Goal: Obtain resource: Obtain resource

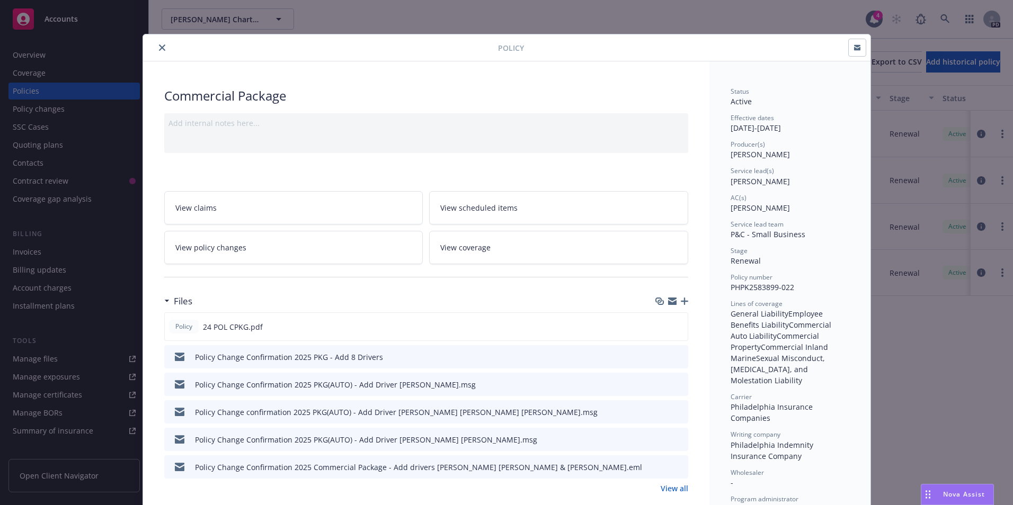
click at [159, 45] on icon "close" at bounding box center [162, 47] width 6 height 6
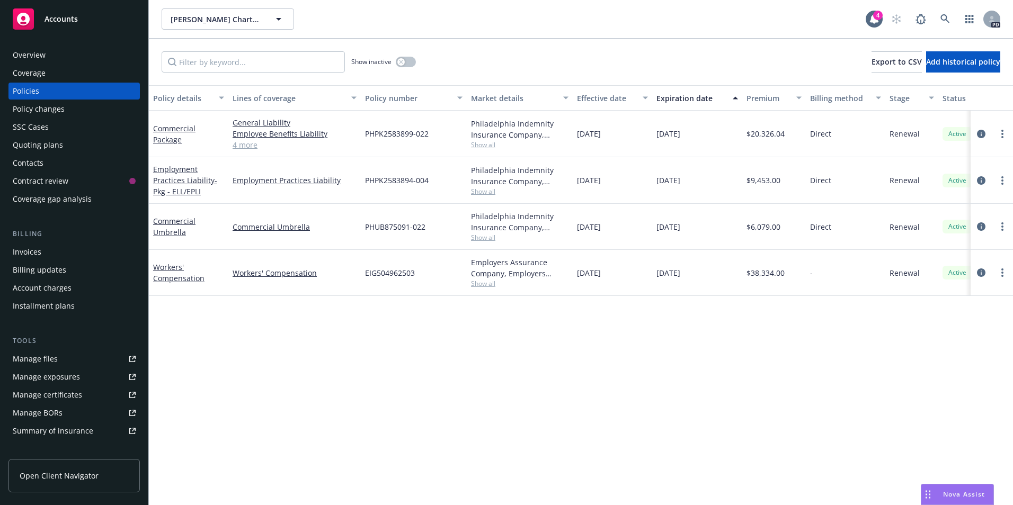
click at [43, 360] on div "Manage files" at bounding box center [35, 359] width 45 height 17
click at [65, 24] on div "Accounts" at bounding box center [74, 18] width 123 height 21
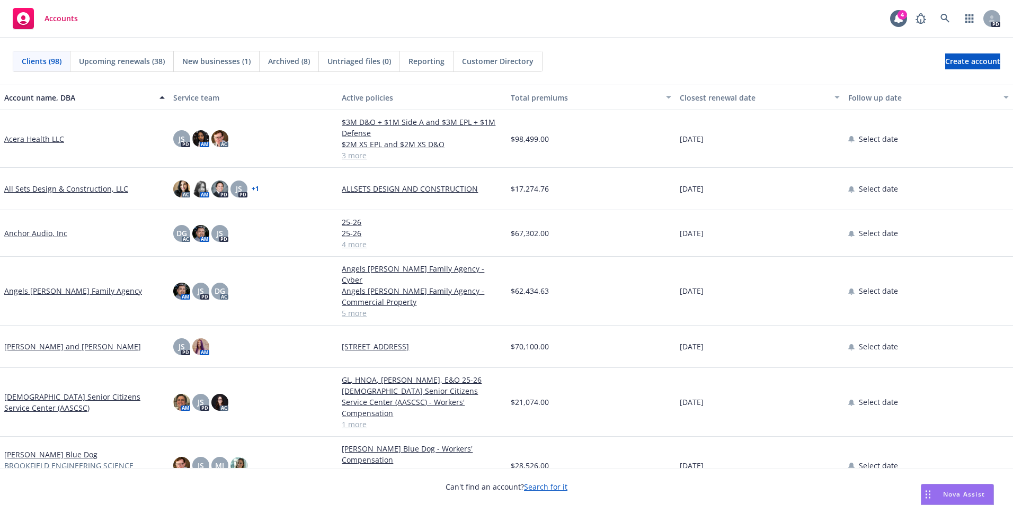
click at [707, 103] on button "Closest renewal date" at bounding box center [759, 97] width 169 height 25
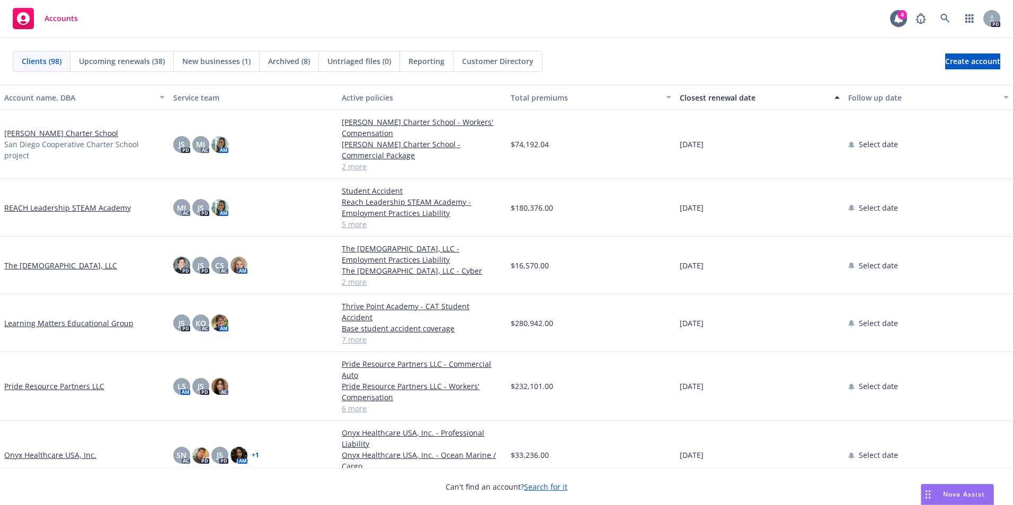
click at [76, 320] on link "Learning Matters Educational Group" at bounding box center [68, 323] width 129 height 11
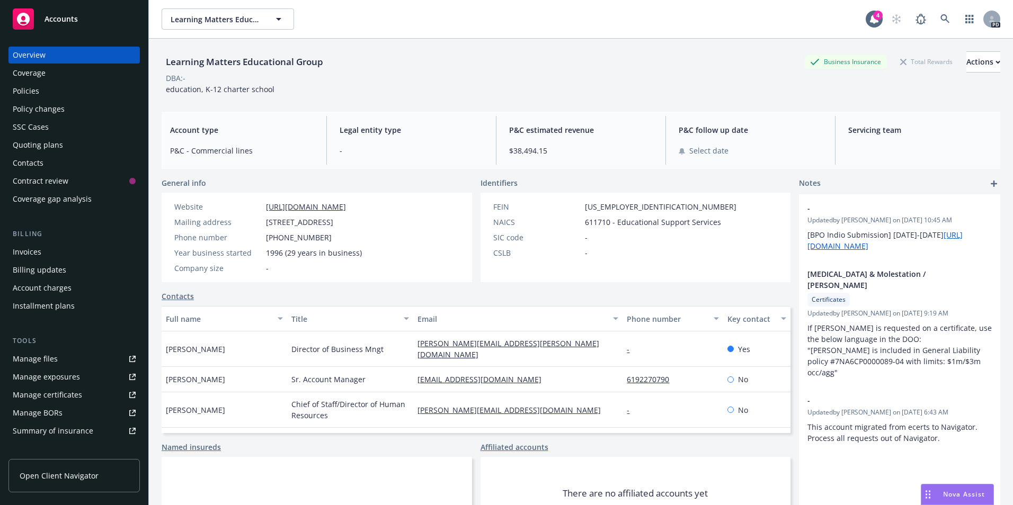
click at [28, 95] on div "Policies" at bounding box center [26, 91] width 26 height 17
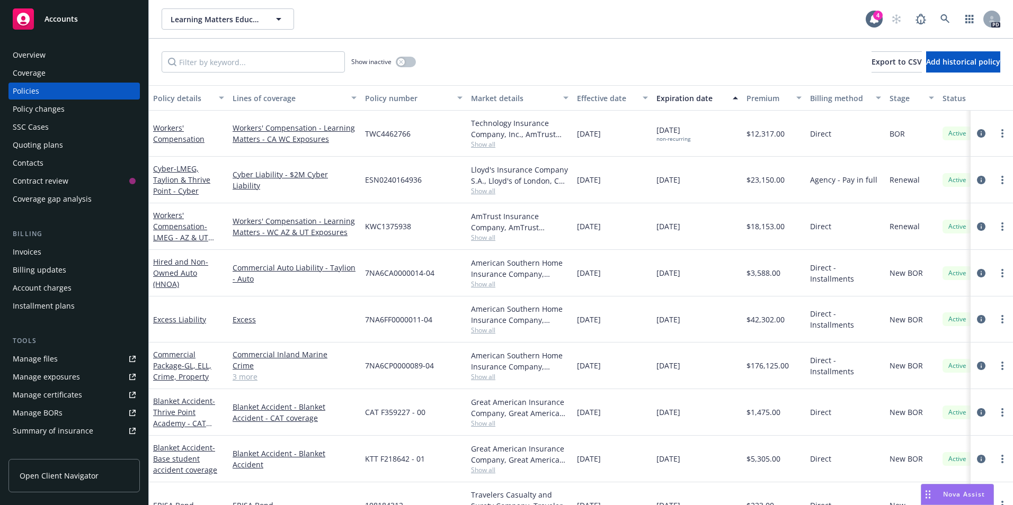
click at [28, 63] on div "Overview" at bounding box center [29, 55] width 33 height 17
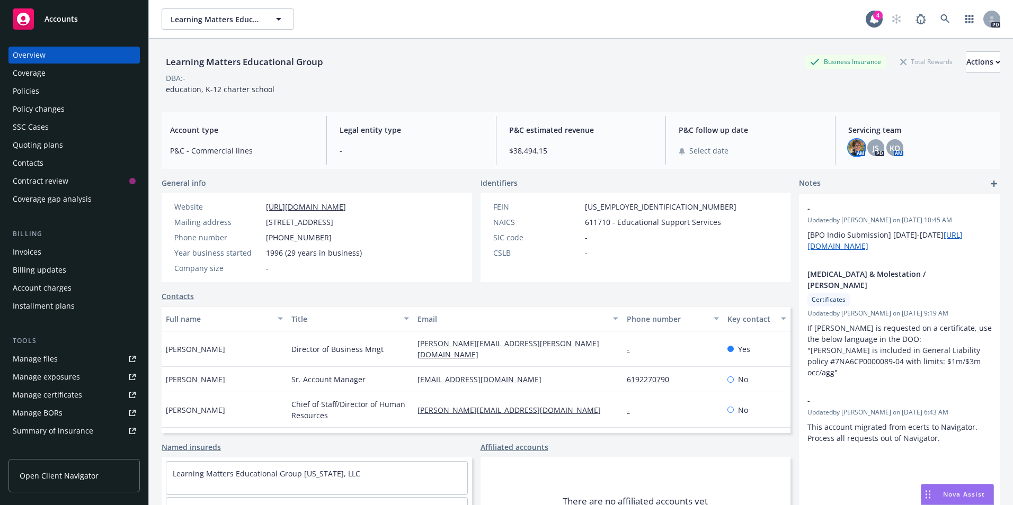
click at [855, 145] on img at bounding box center [856, 147] width 17 height 17
click at [37, 52] on div "Overview" at bounding box center [29, 55] width 33 height 17
click at [54, 23] on span "Accounts" at bounding box center [60, 19] width 33 height 8
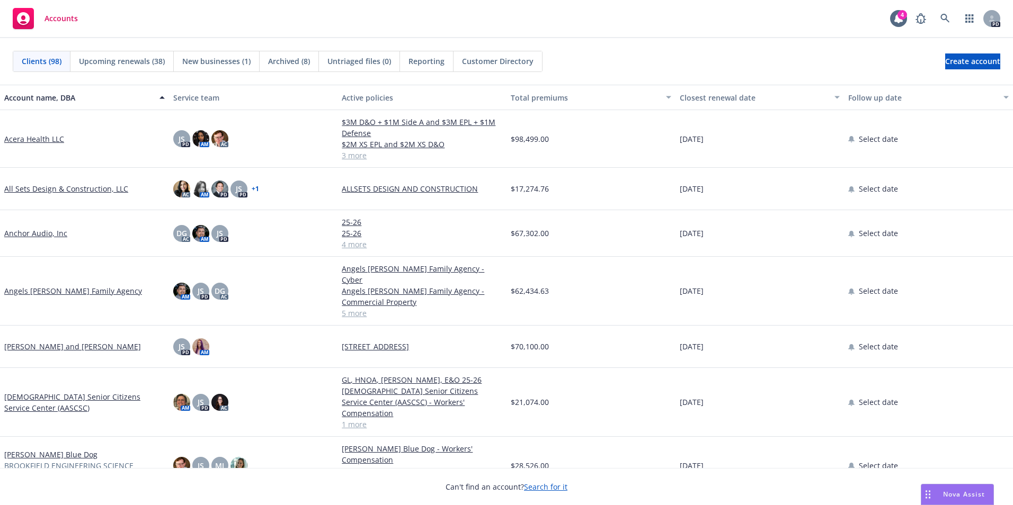
click at [729, 93] on div "Closest renewal date" at bounding box center [753, 97] width 149 height 11
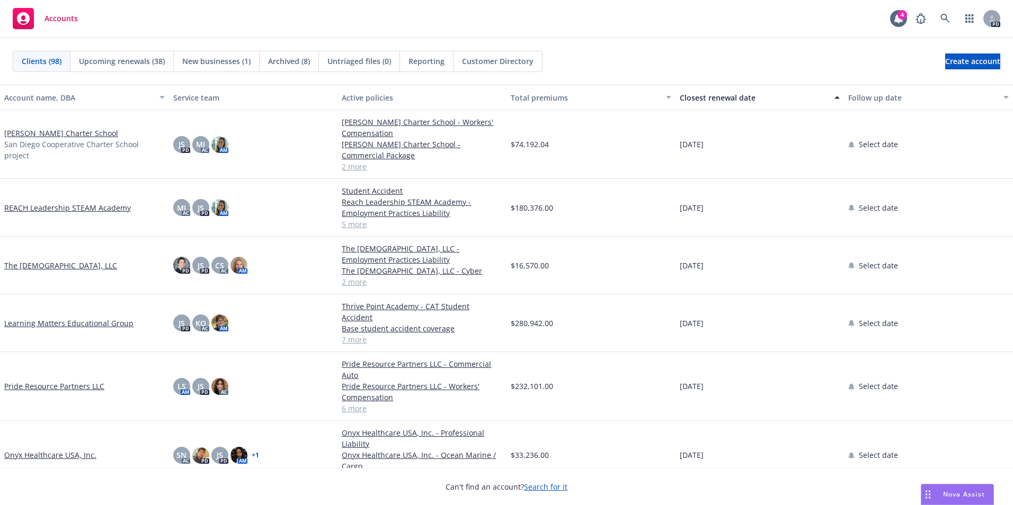
scroll to position [53, 0]
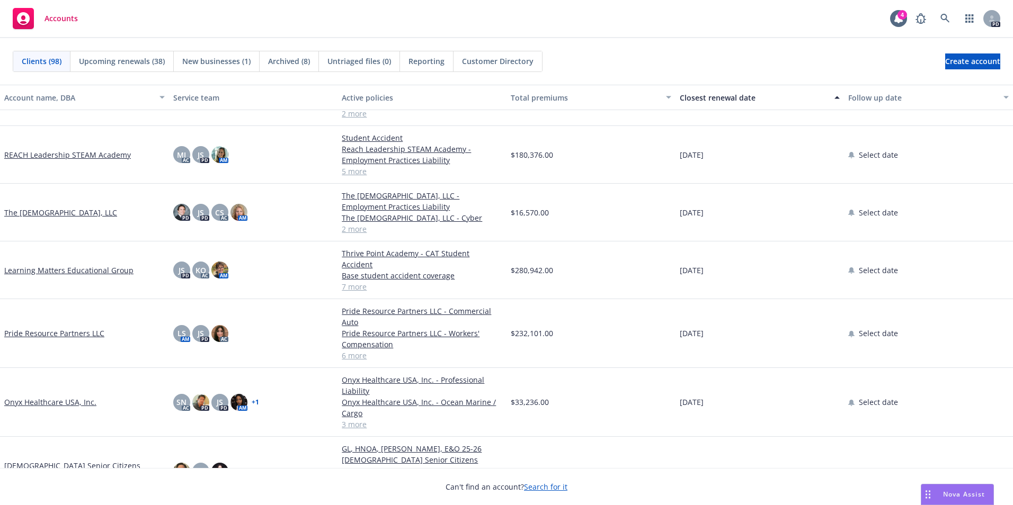
click at [55, 328] on link "Pride Resource Partners LLC" at bounding box center [54, 333] width 100 height 11
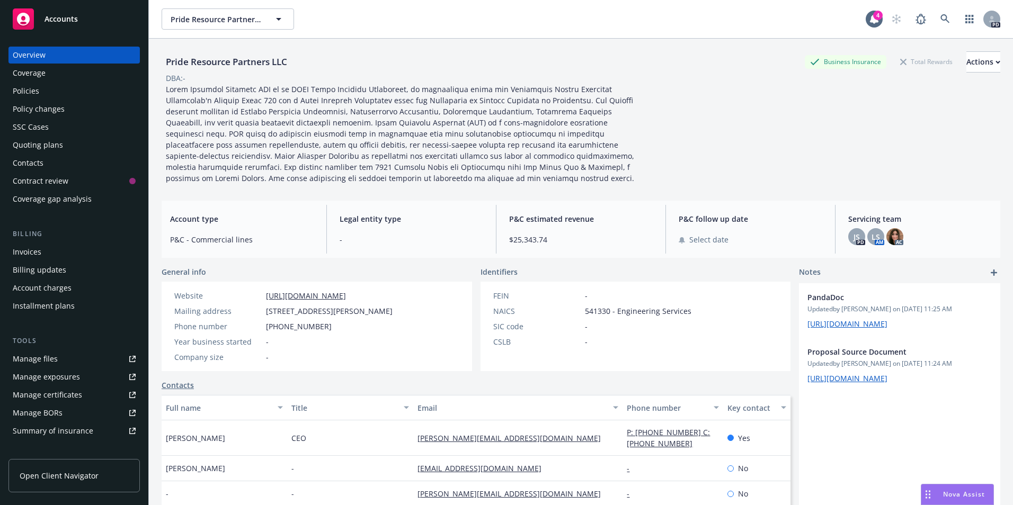
click at [26, 87] on div "Policies" at bounding box center [26, 91] width 26 height 17
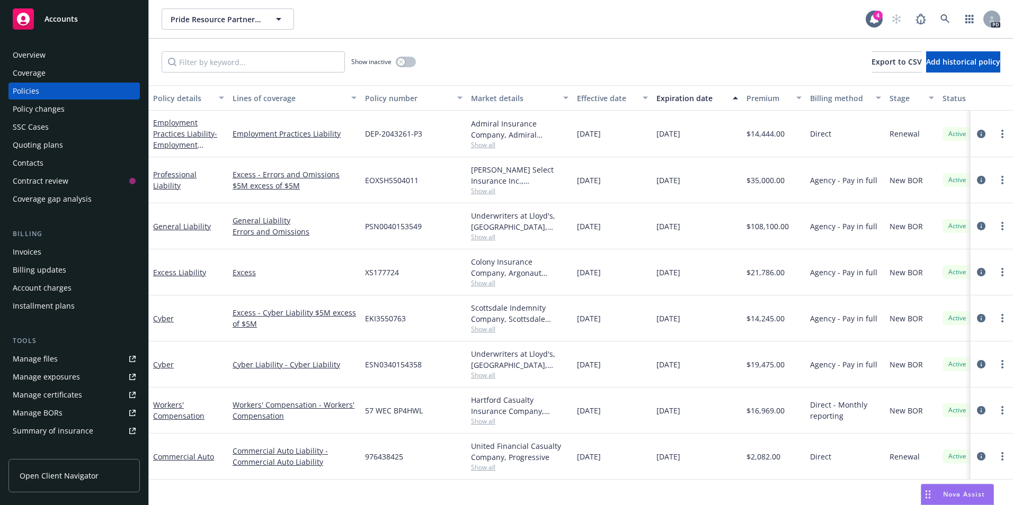
click at [58, 22] on span "Accounts" at bounding box center [60, 19] width 33 height 8
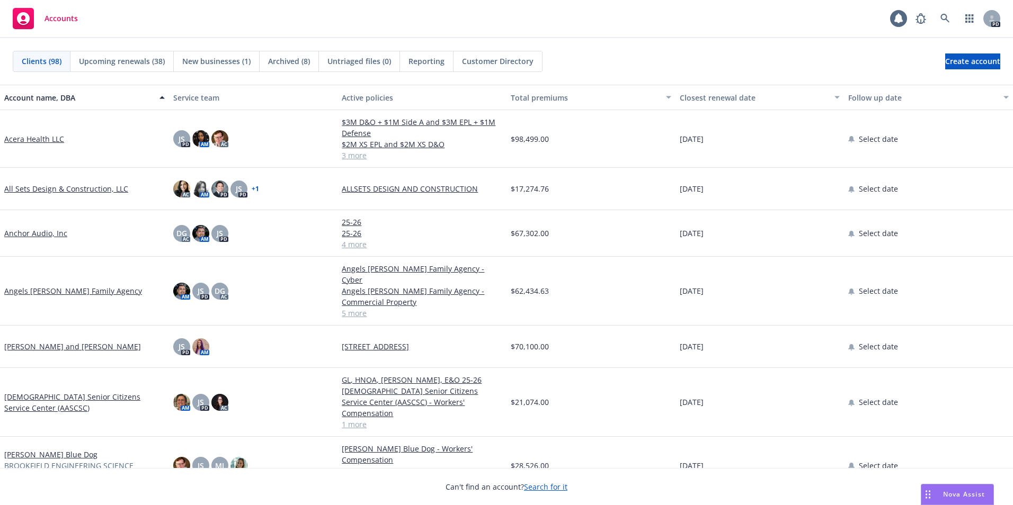
click at [716, 97] on div "Closest renewal date" at bounding box center [753, 97] width 149 height 11
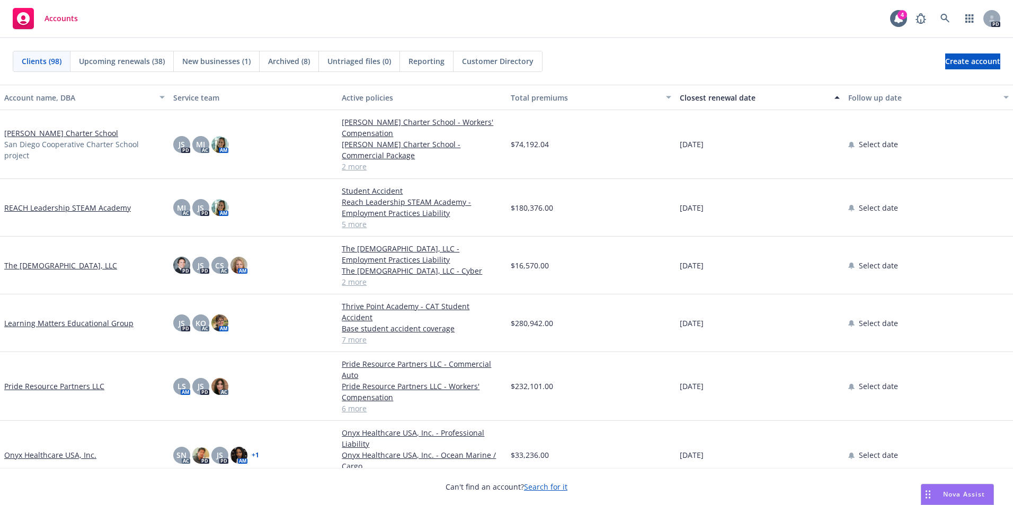
click at [66, 318] on link "Learning Matters Educational Group" at bounding box center [68, 323] width 129 height 11
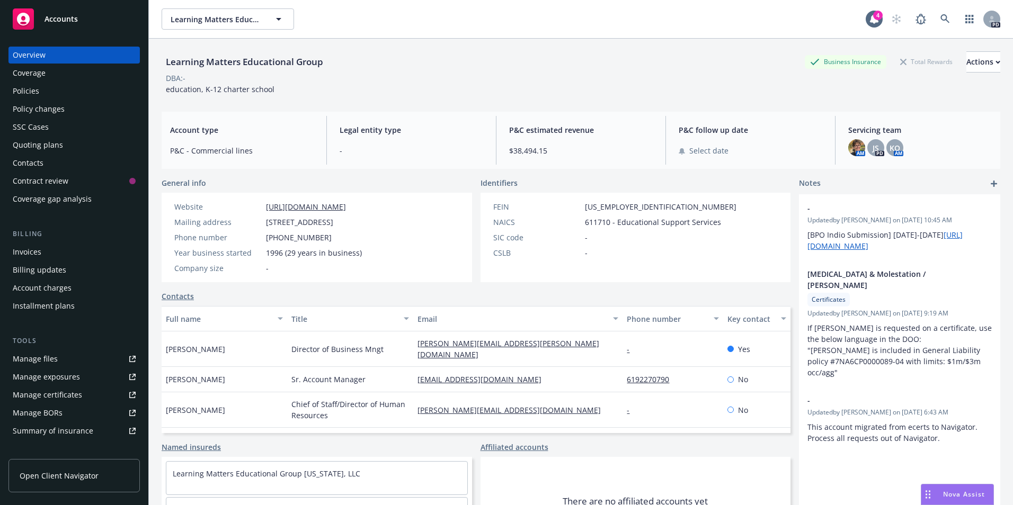
drag, startPoint x: 40, startPoint y: 89, endPoint x: 69, endPoint y: 137, distance: 55.9
click at [40, 89] on div "Policies" at bounding box center [74, 91] width 123 height 17
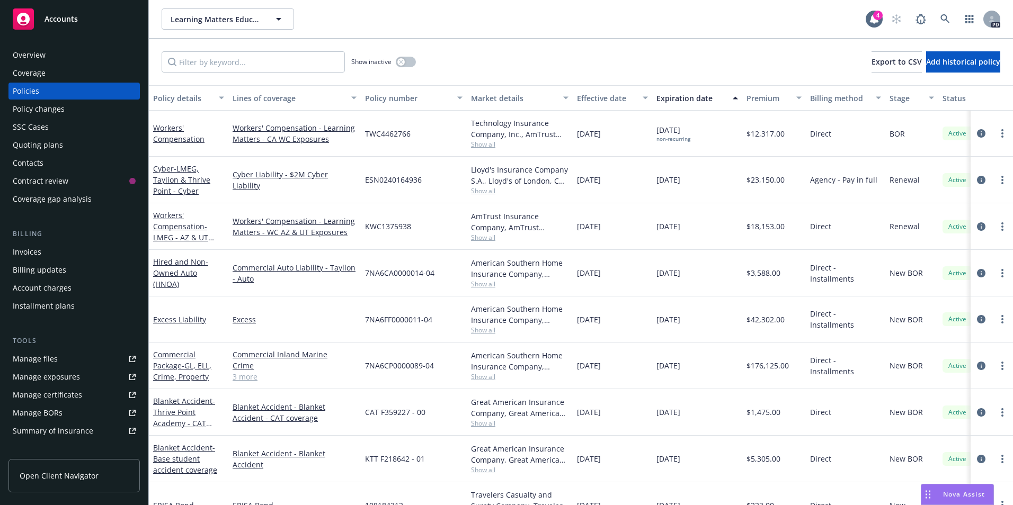
click at [85, 16] on div "Accounts" at bounding box center [74, 18] width 123 height 21
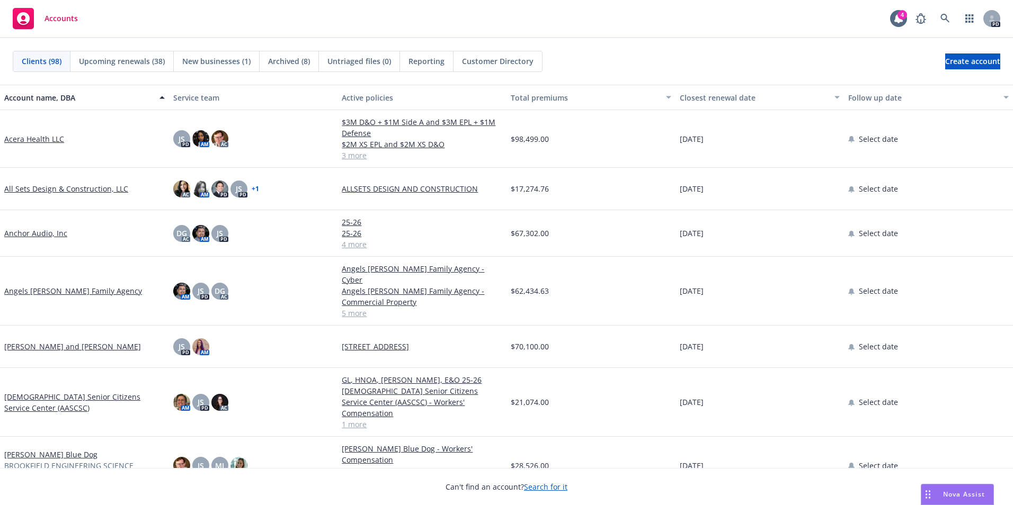
click at [710, 96] on div "Closest renewal date" at bounding box center [753, 97] width 149 height 11
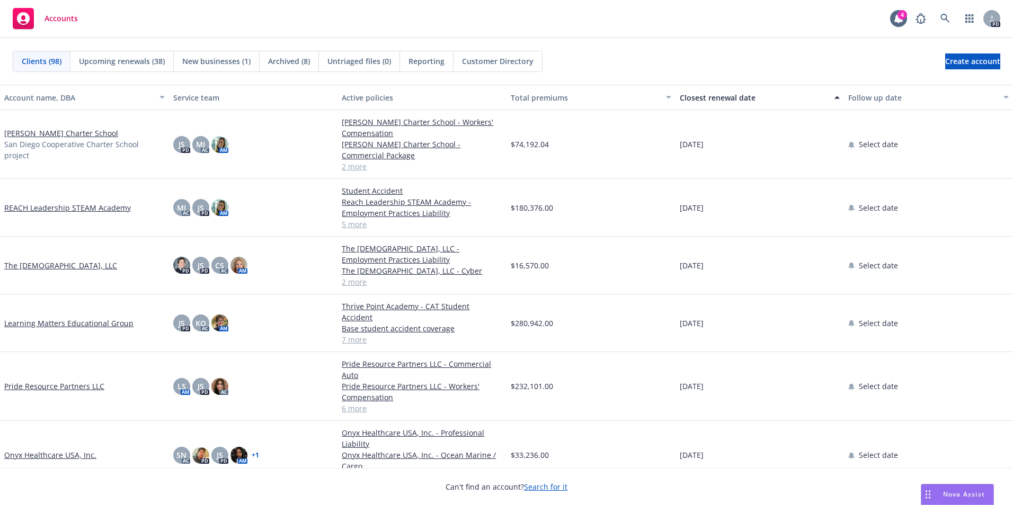
click at [67, 381] on link "Pride Resource Partners LLC" at bounding box center [54, 386] width 100 height 11
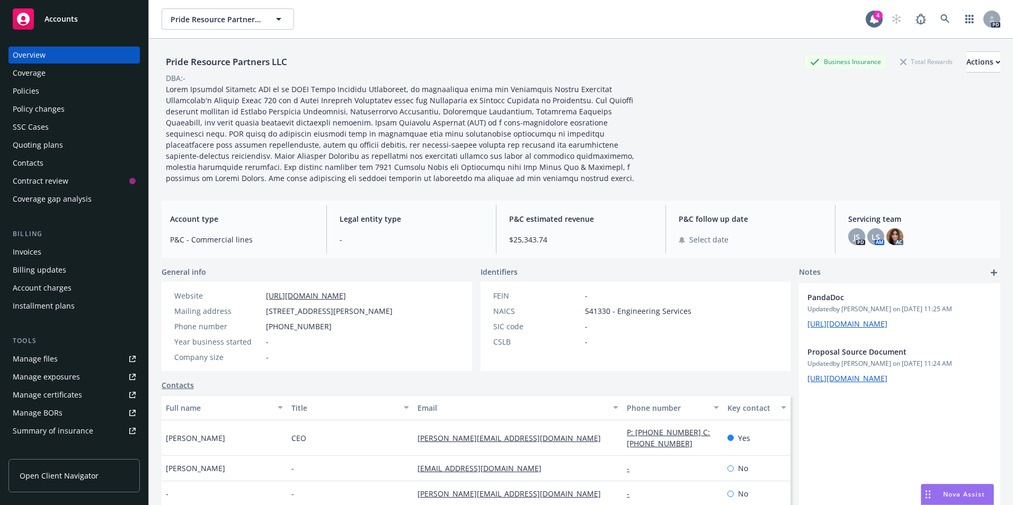
click at [38, 99] on div "Policies" at bounding box center [26, 91] width 26 height 17
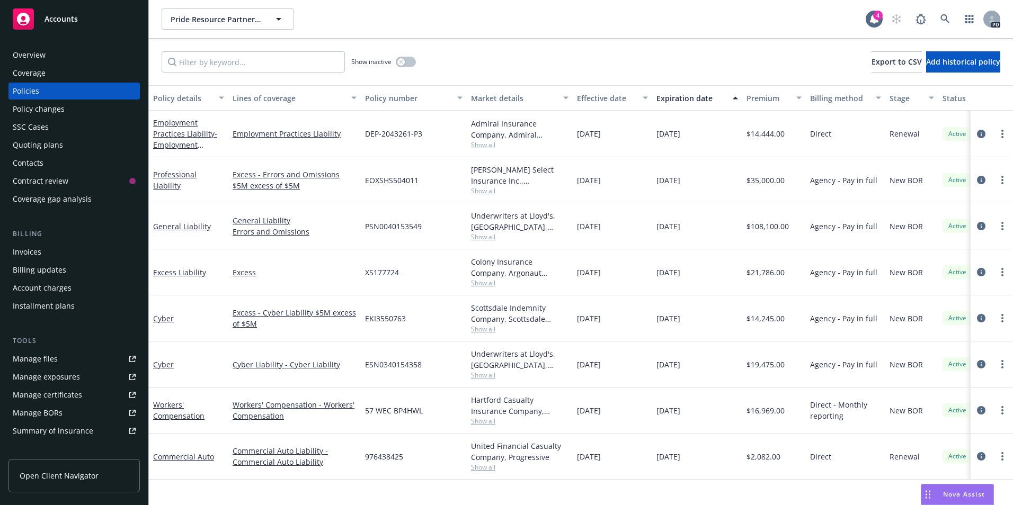
click at [92, 23] on div "Accounts" at bounding box center [74, 18] width 123 height 21
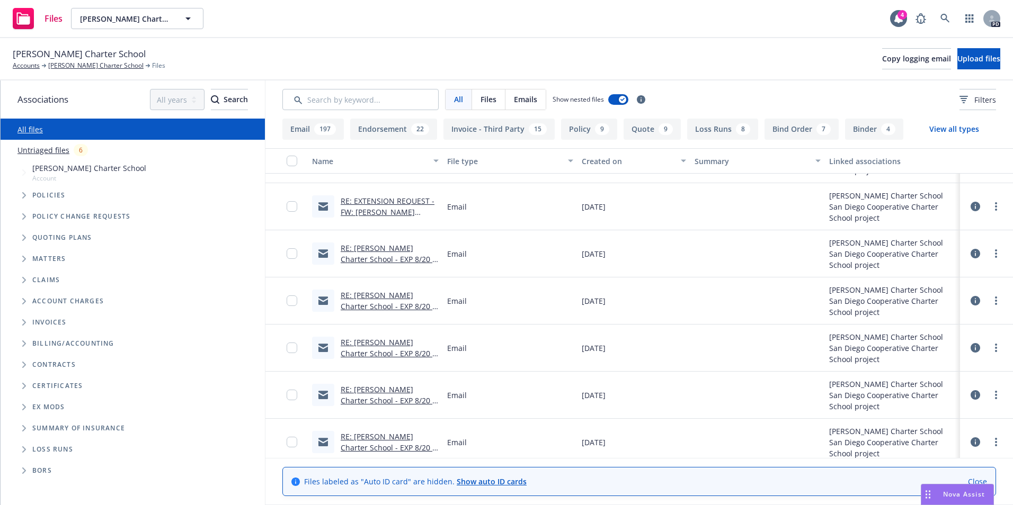
scroll to position [3919, 0]
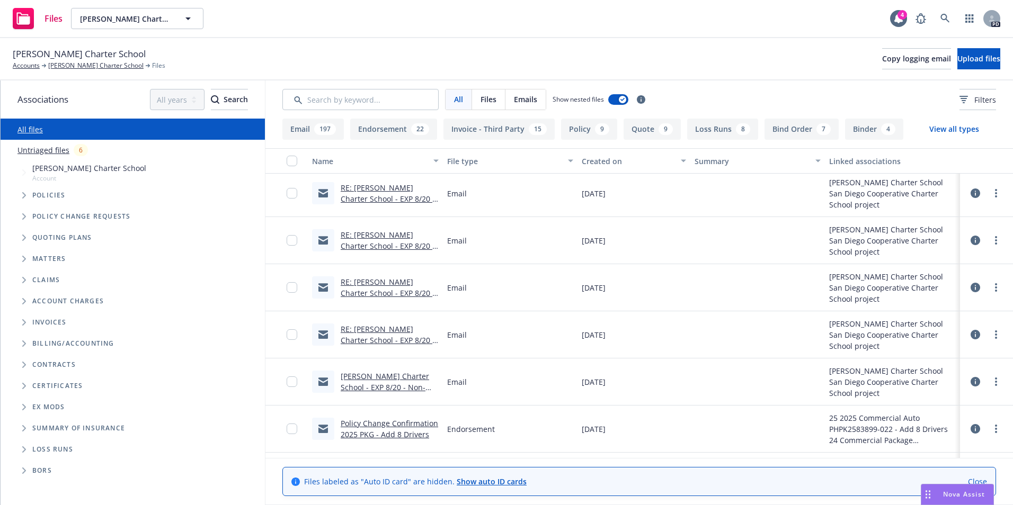
click at [381, 389] on link "Theresa Hessling Charter School - EXP 8/20 - Non-renewal inquiry" at bounding box center [385, 387] width 88 height 32
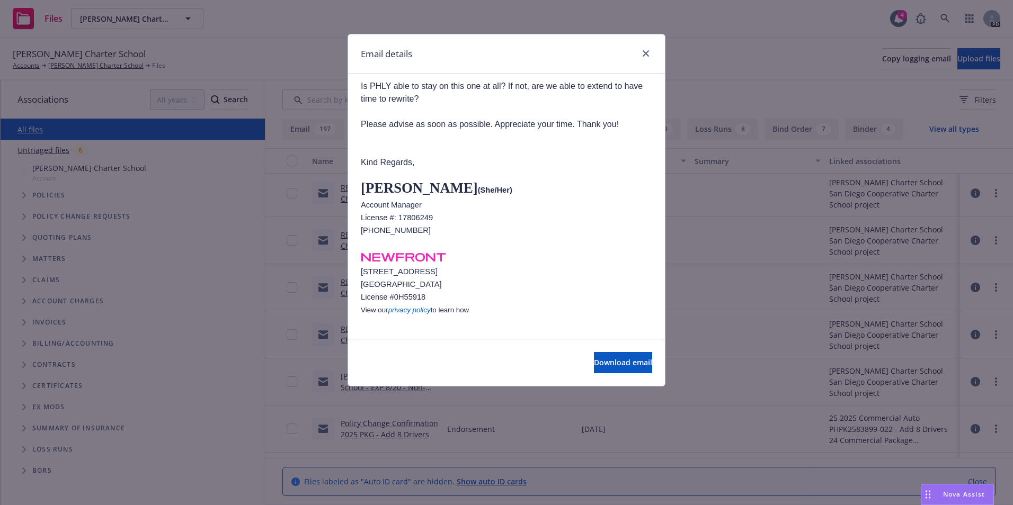
scroll to position [0, 0]
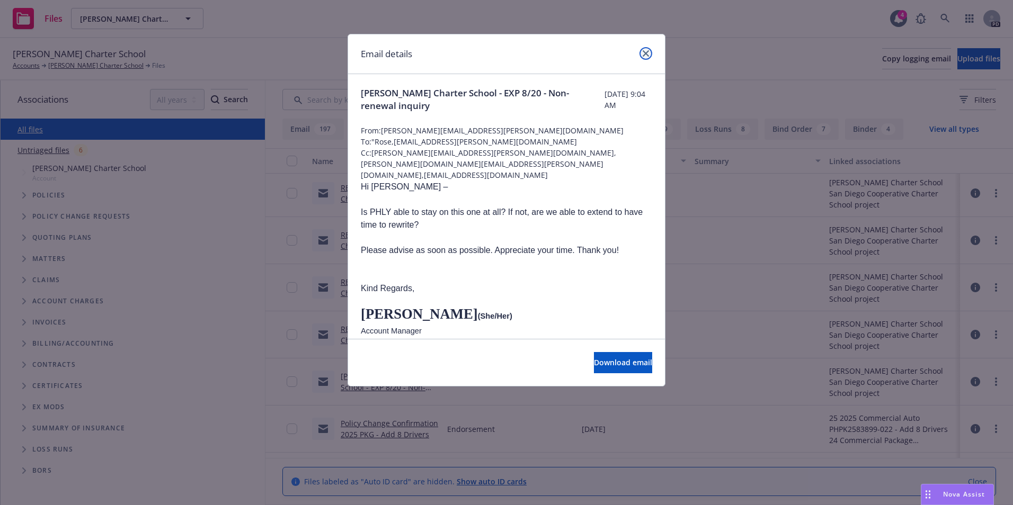
click at [646, 51] on icon "close" at bounding box center [645, 53] width 6 height 6
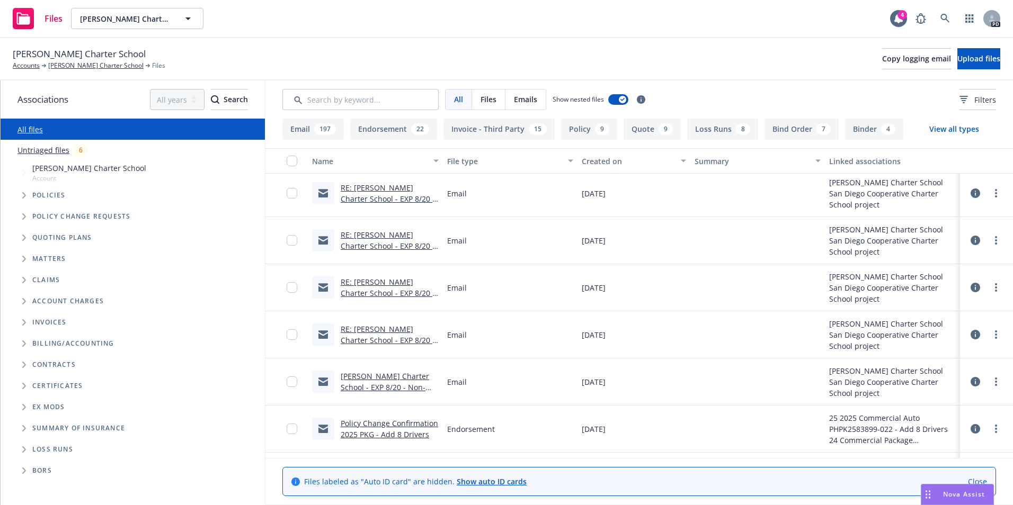
click at [386, 330] on link "RE: Theresa Hessling Charter School - EXP 8/20 - Non-renewal inquiry" at bounding box center [388, 340] width 94 height 32
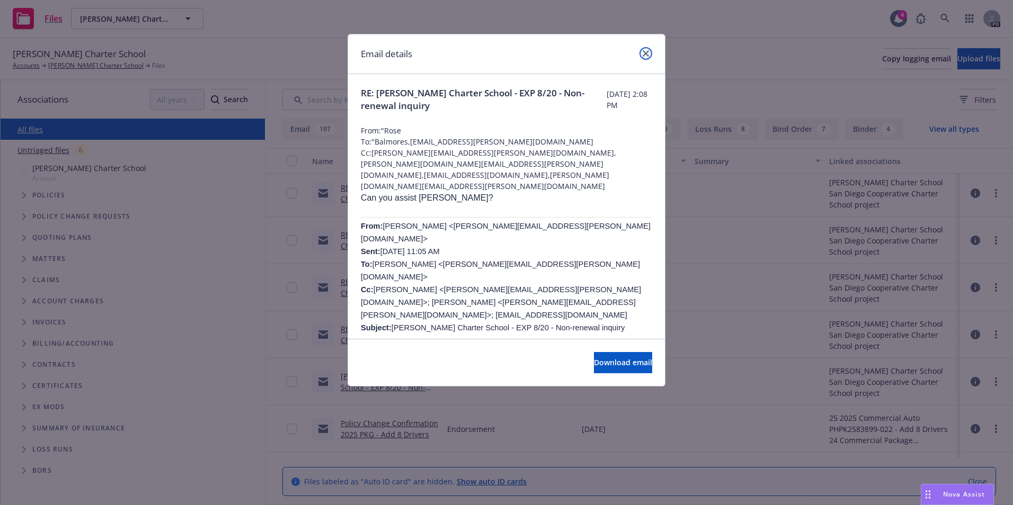
click at [648, 55] on icon "close" at bounding box center [645, 53] width 6 height 6
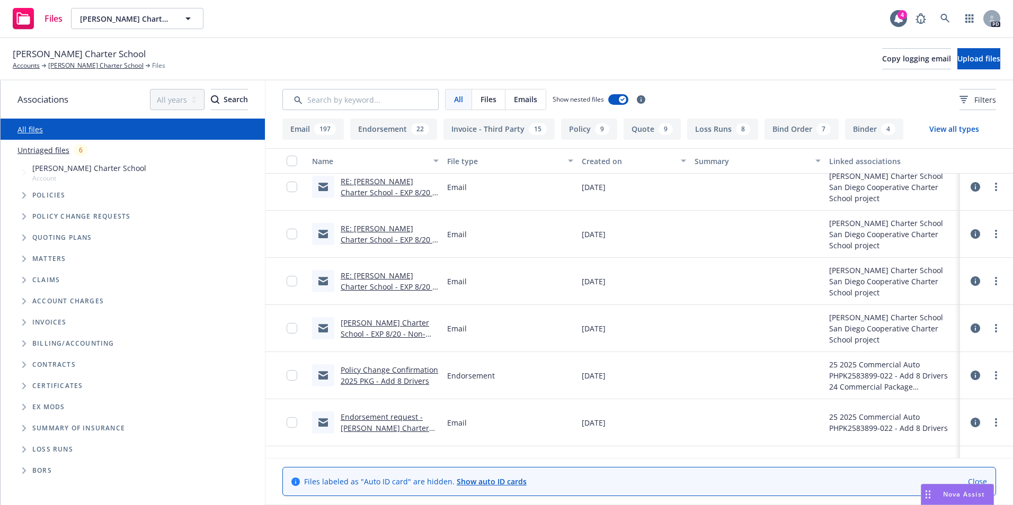
scroll to position [4025, 0]
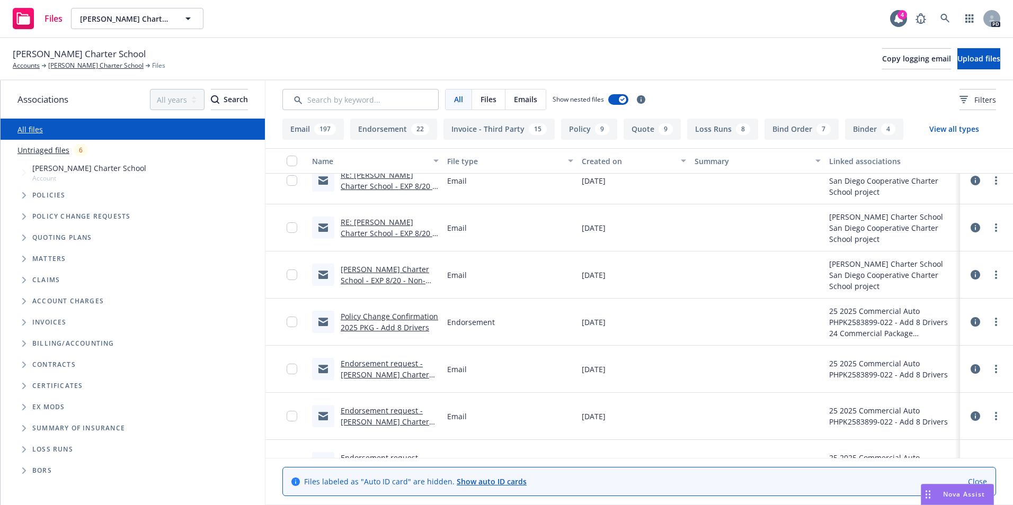
click at [389, 317] on link "Policy Change Confirmation 2025 PKG - Add 8 Drivers" at bounding box center [389, 321] width 97 height 21
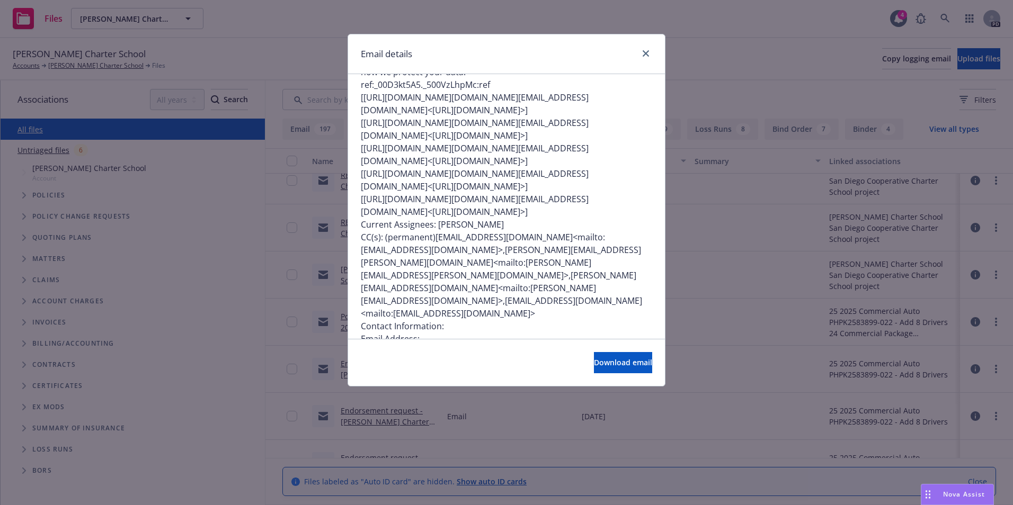
scroll to position [4184, 0]
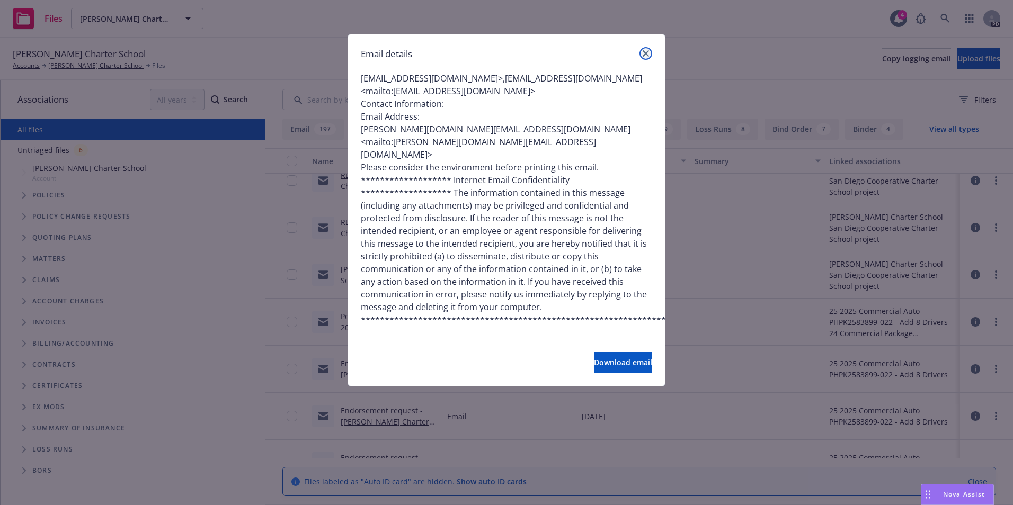
click at [646, 57] on link "close" at bounding box center [645, 53] width 13 height 13
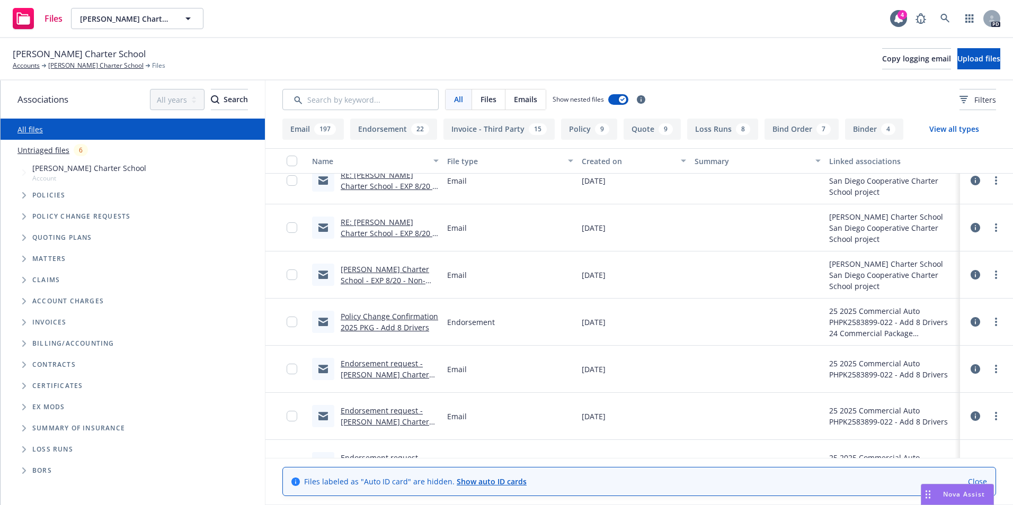
click at [376, 280] on link "Theresa Hessling Charter School - EXP 8/20 - Non-renewal inquiry" at bounding box center [385, 280] width 88 height 32
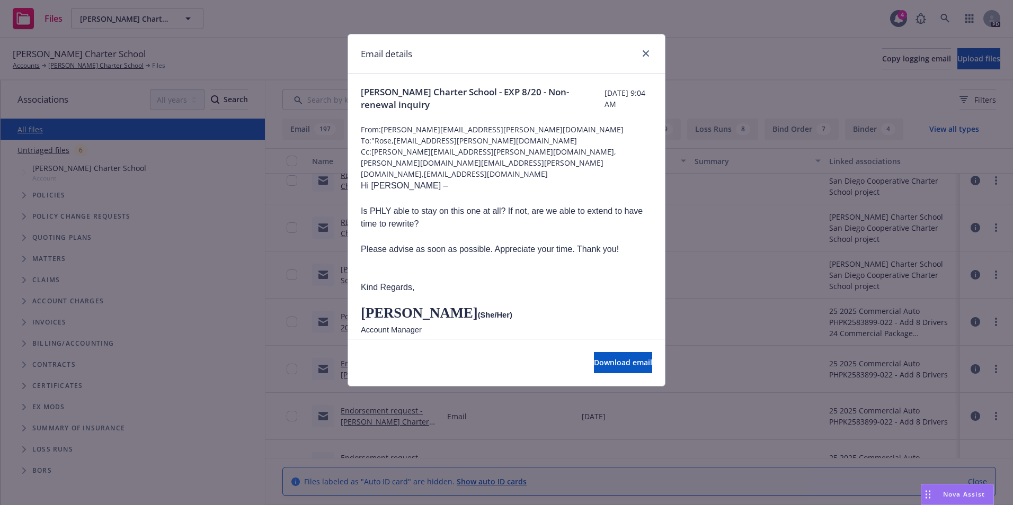
scroll to position [0, 0]
click at [594, 367] on span "Download email" at bounding box center [623, 362] width 58 height 10
click at [642, 55] on icon "close" at bounding box center [645, 53] width 6 height 6
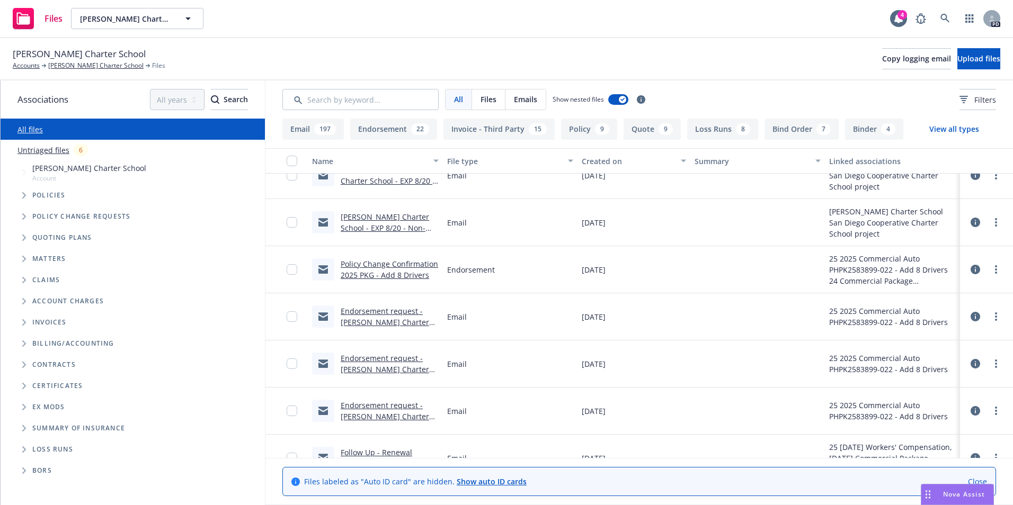
scroll to position [4131, 0]
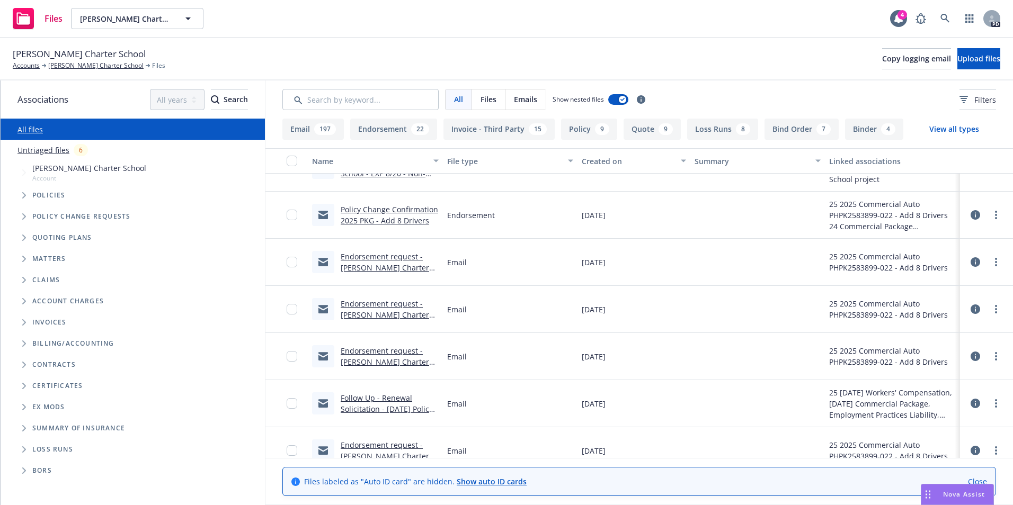
click at [23, 219] on icon "Tree Example" at bounding box center [24, 216] width 4 height 6
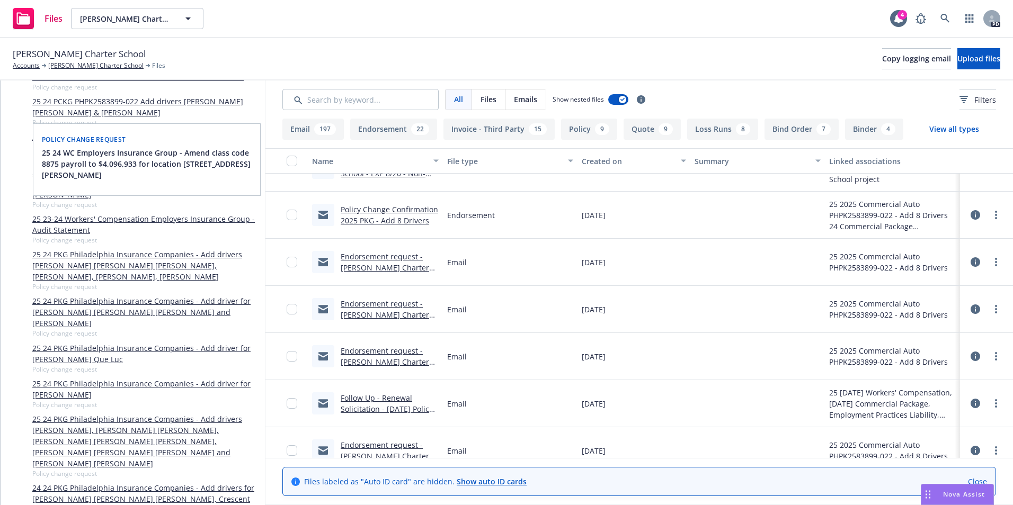
scroll to position [0, 0]
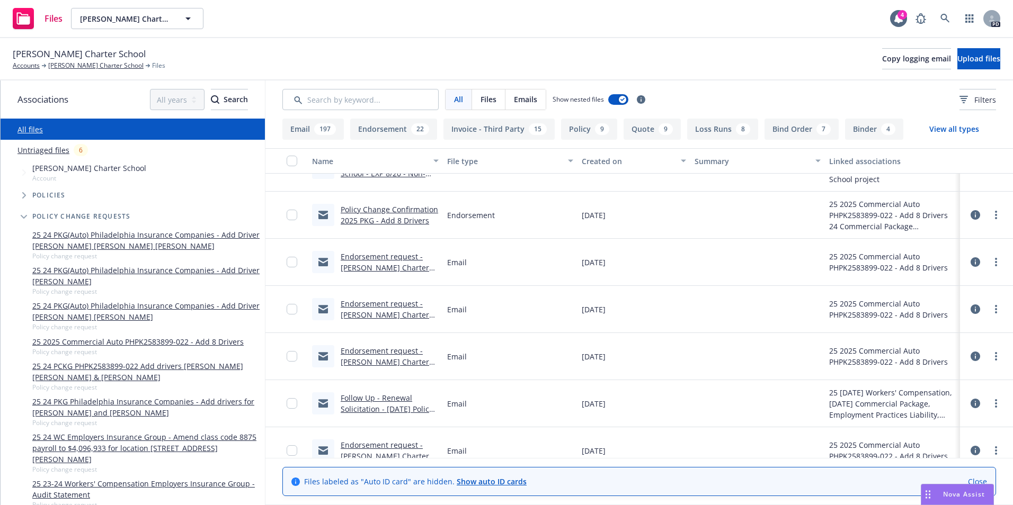
click at [22, 218] on icon "Tree Example" at bounding box center [24, 217] width 6 height 4
